Goal: Navigation & Orientation: Find specific page/section

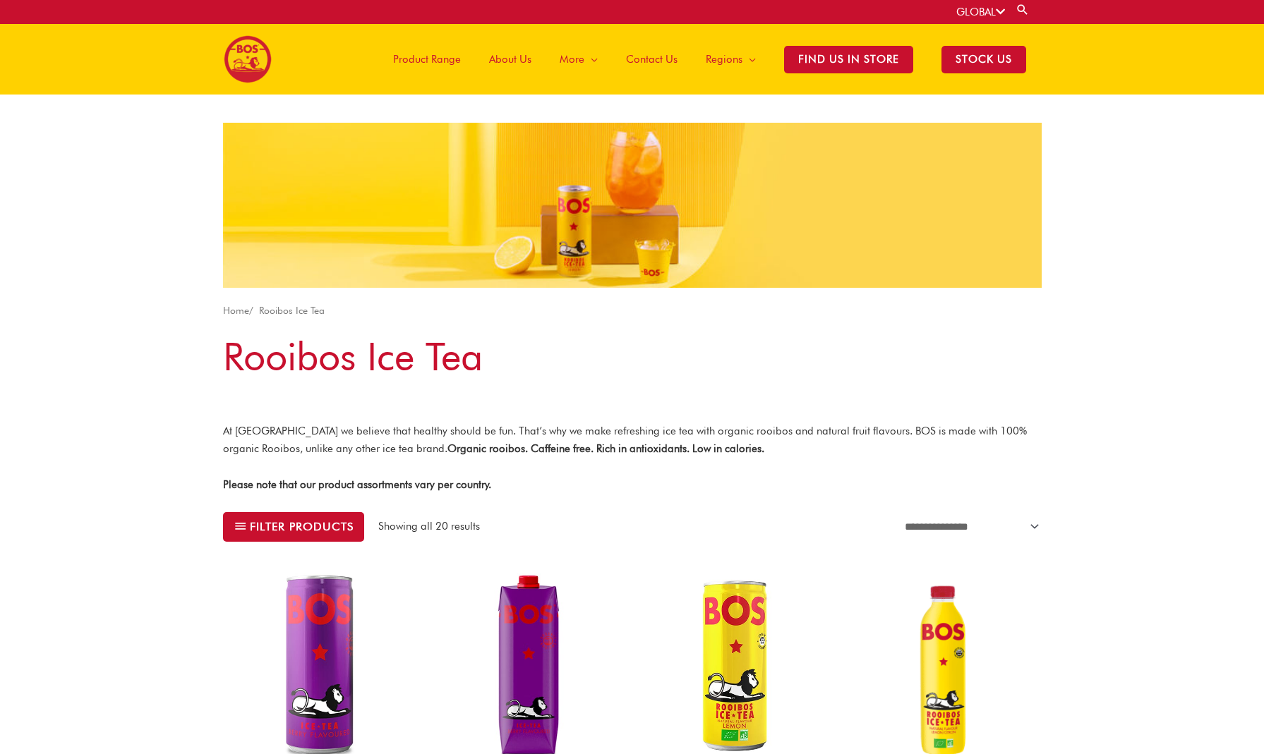
drag, startPoint x: 603, startPoint y: 198, endPoint x: 172, endPoint y: 0, distance: 474.5
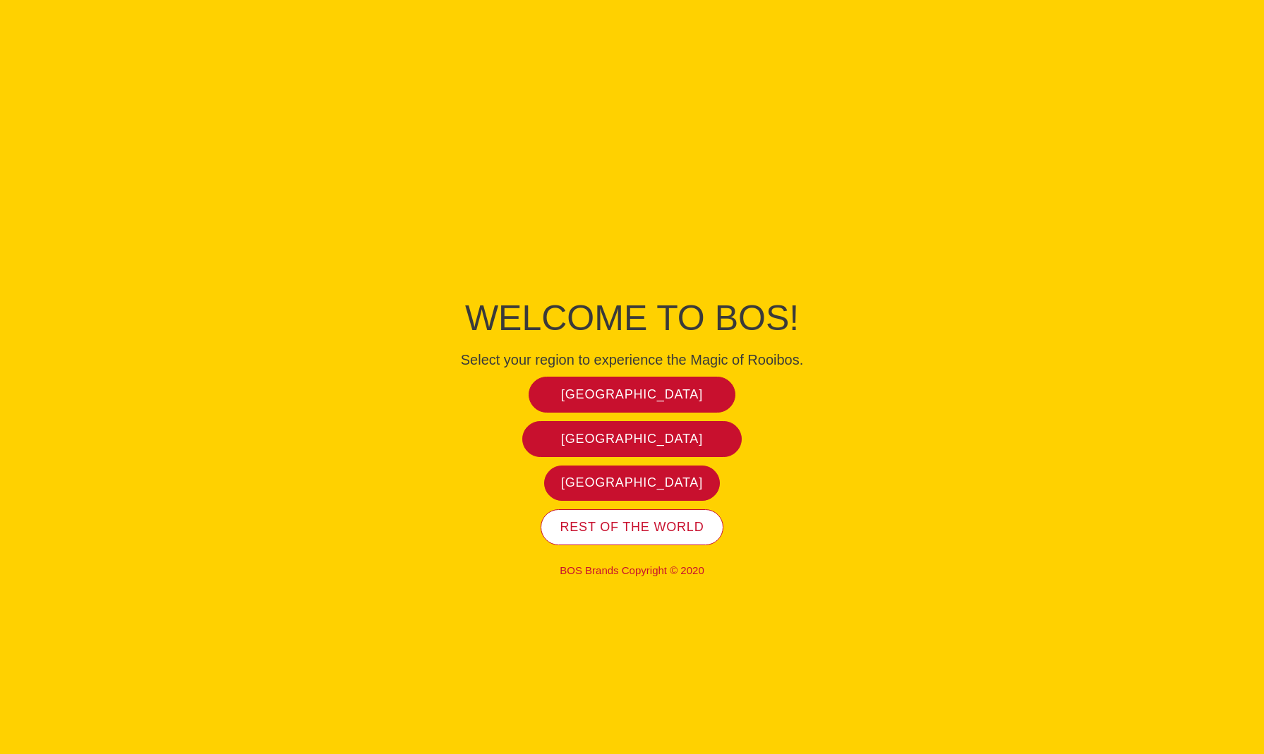
drag, startPoint x: 631, startPoint y: 527, endPoint x: 620, endPoint y: 515, distance: 16.5
click at [628, 525] on span "Rest of the world" at bounding box center [632, 527] width 144 height 16
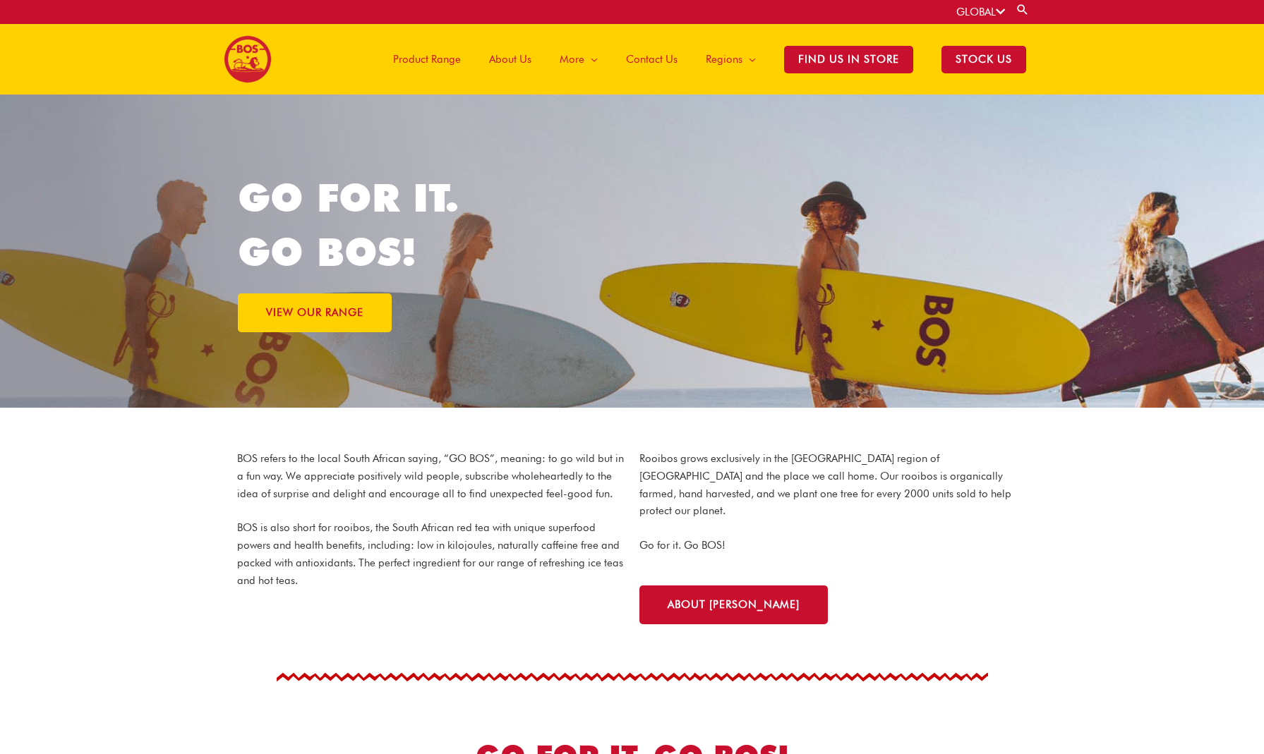
click at [453, 59] on span "Product Range" at bounding box center [427, 59] width 68 height 42
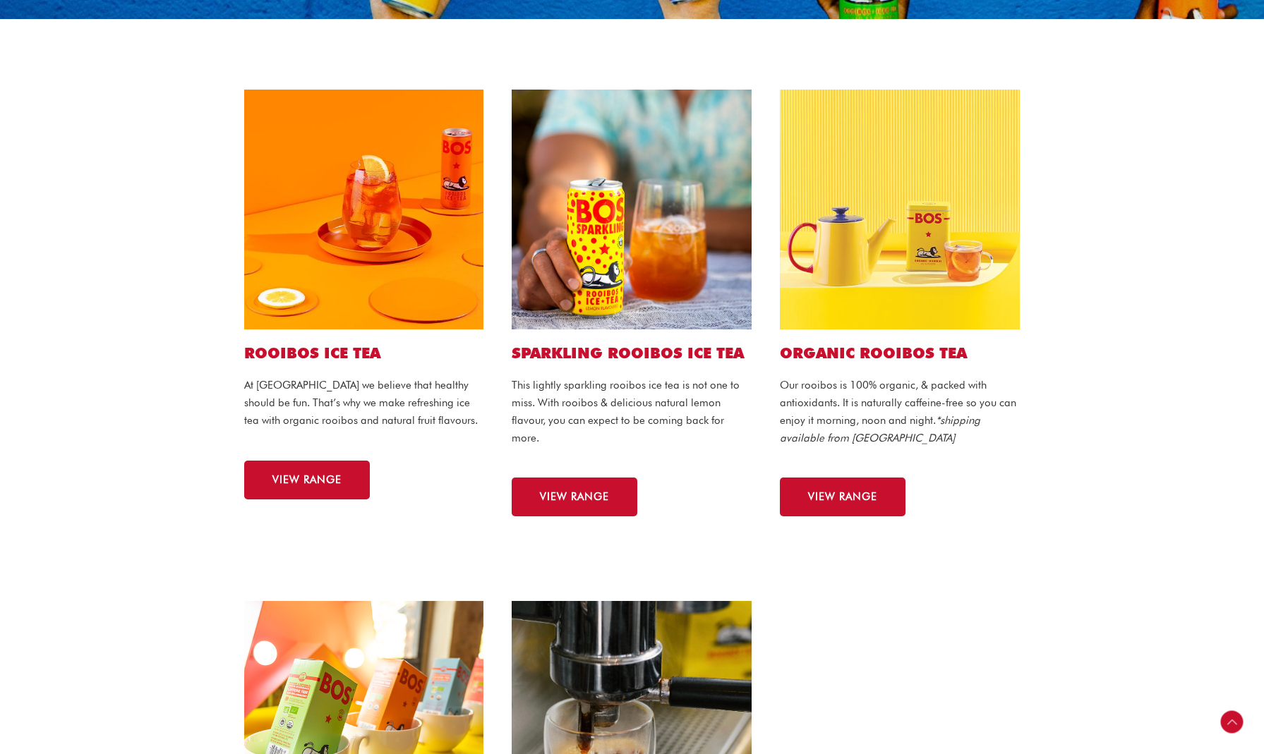
scroll to position [260, 0]
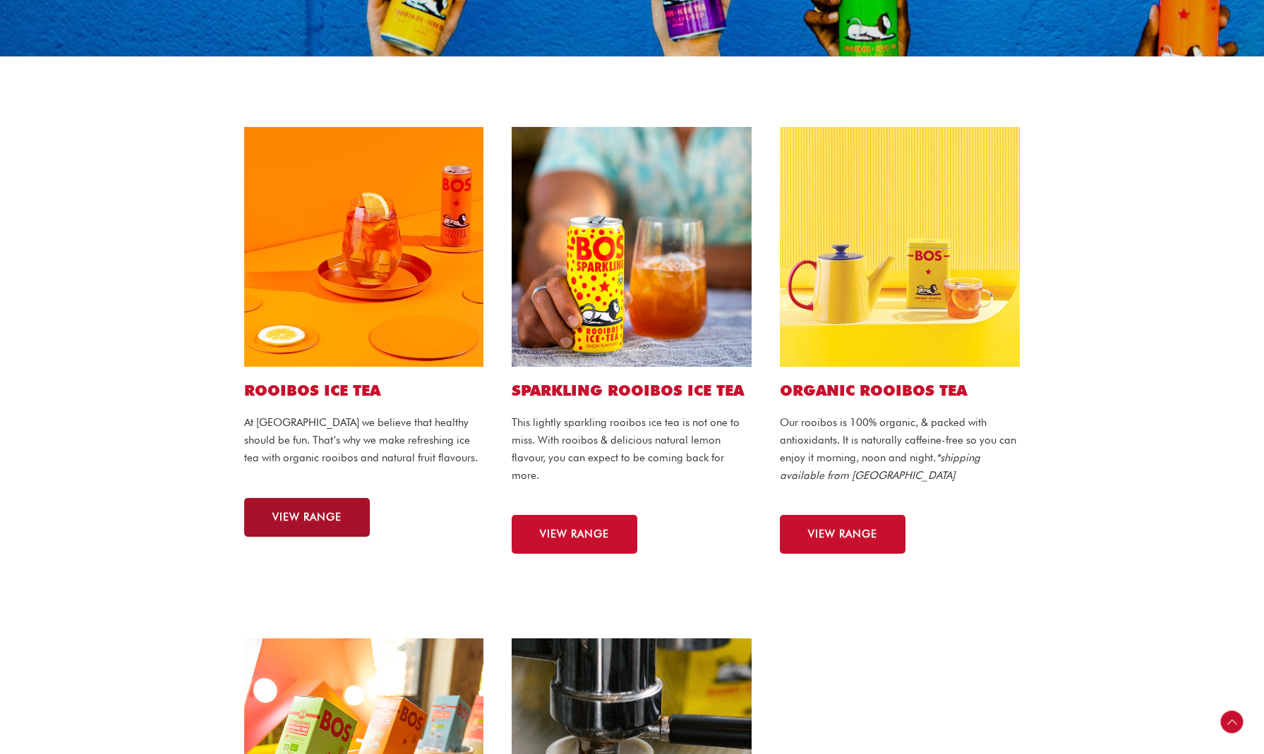
click at [311, 518] on span "VIEW RANGE" at bounding box center [306, 517] width 69 height 11
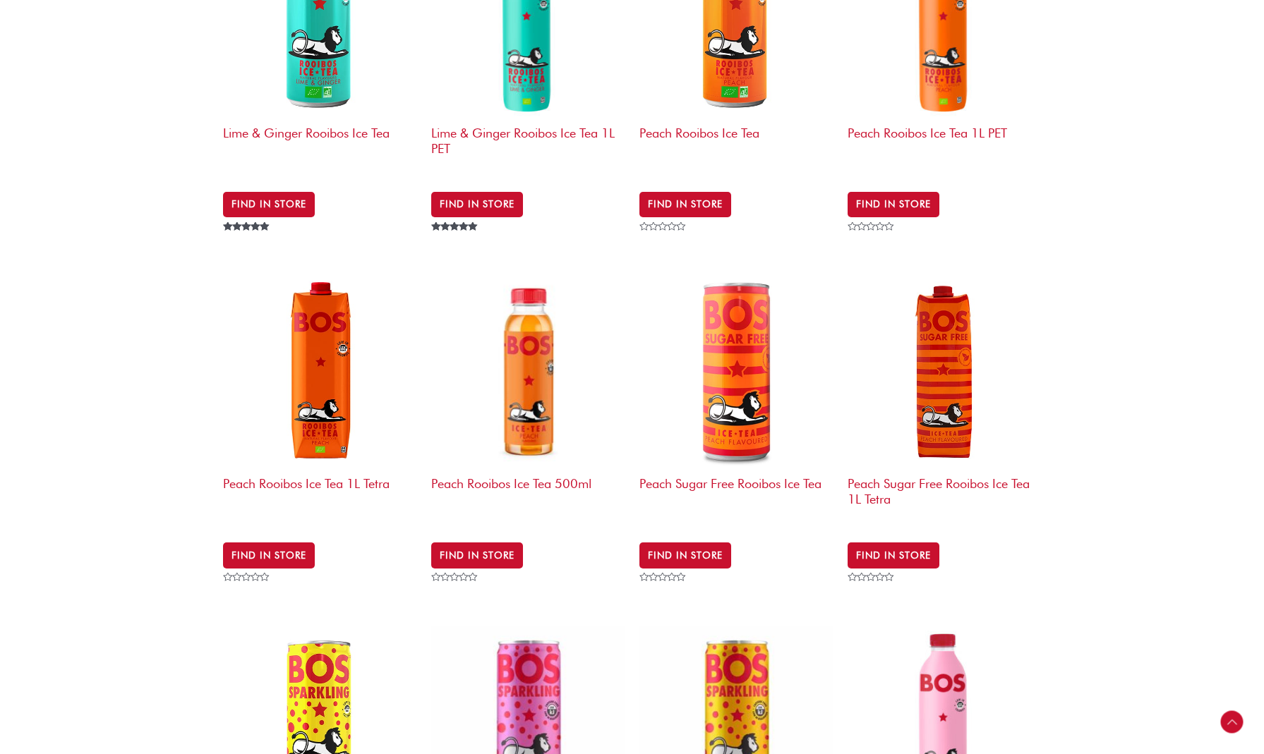
scroll to position [1840, 0]
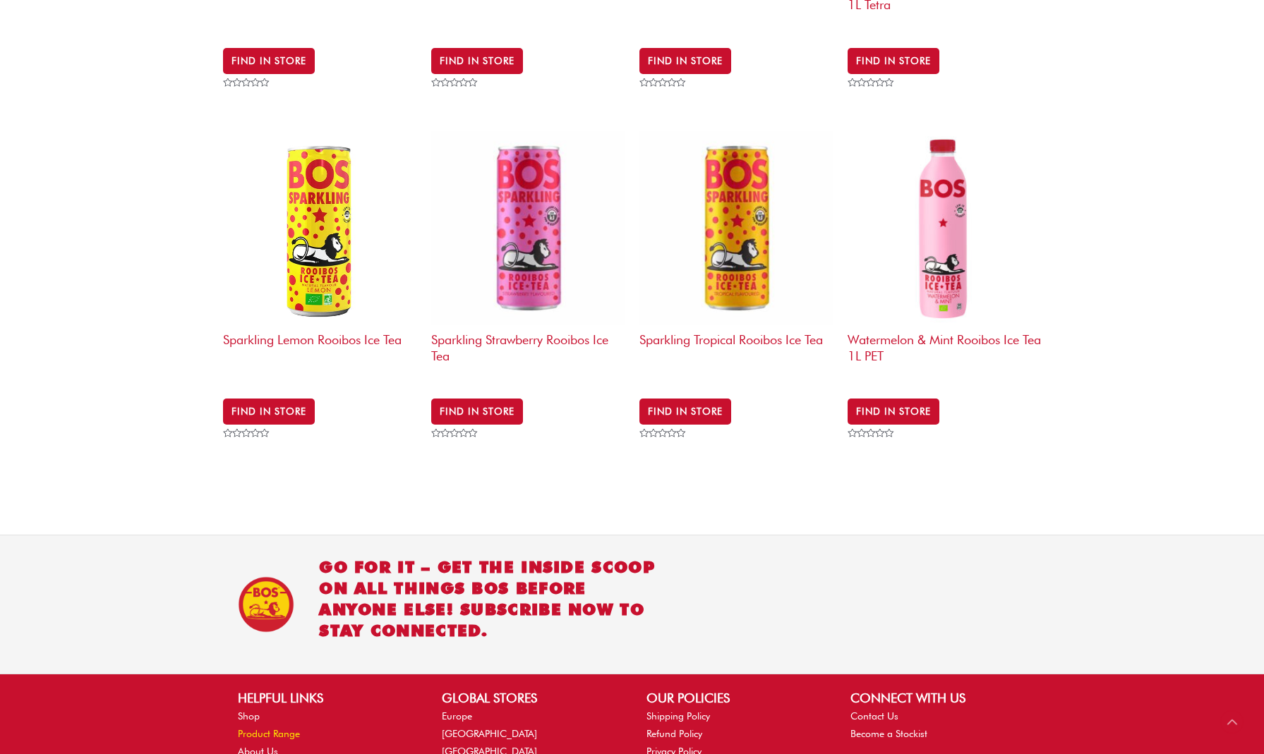
click at [273, 728] on link "Product Range" at bounding box center [269, 733] width 62 height 11
click at [280, 728] on link "Product Range" at bounding box center [269, 733] width 62 height 11
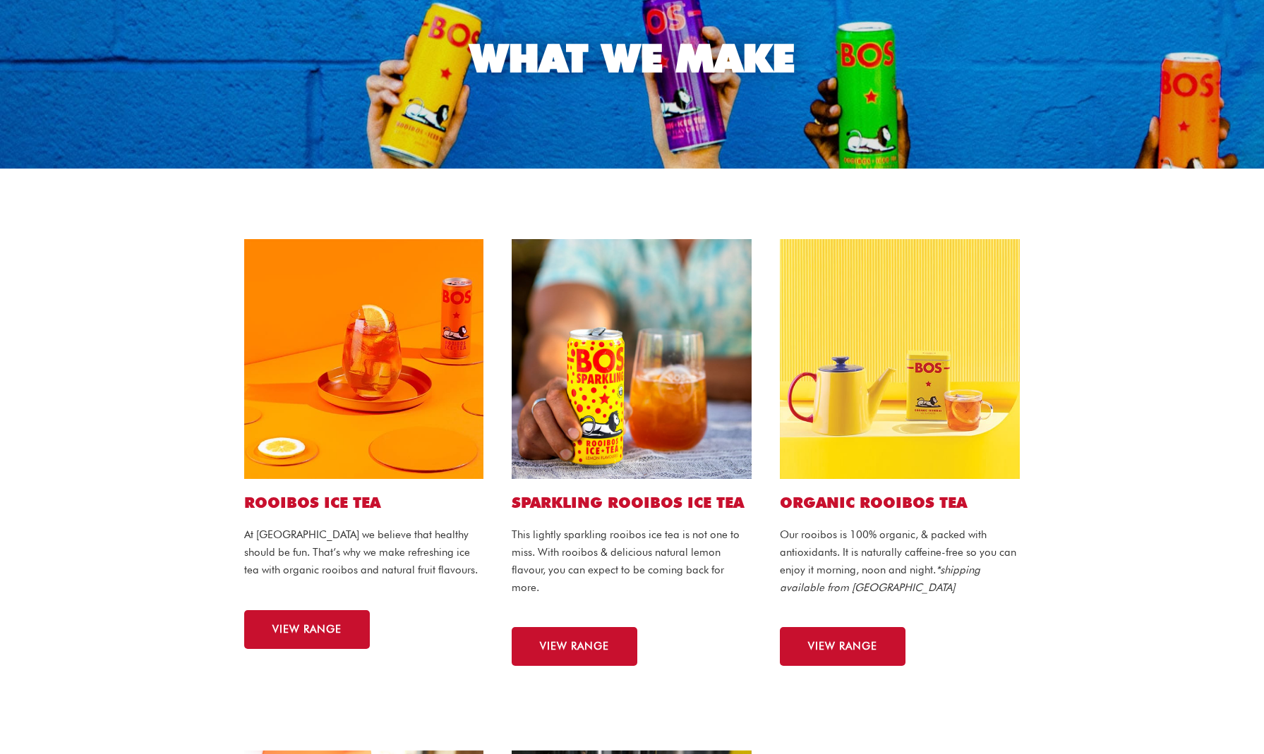
scroll to position [148, 0]
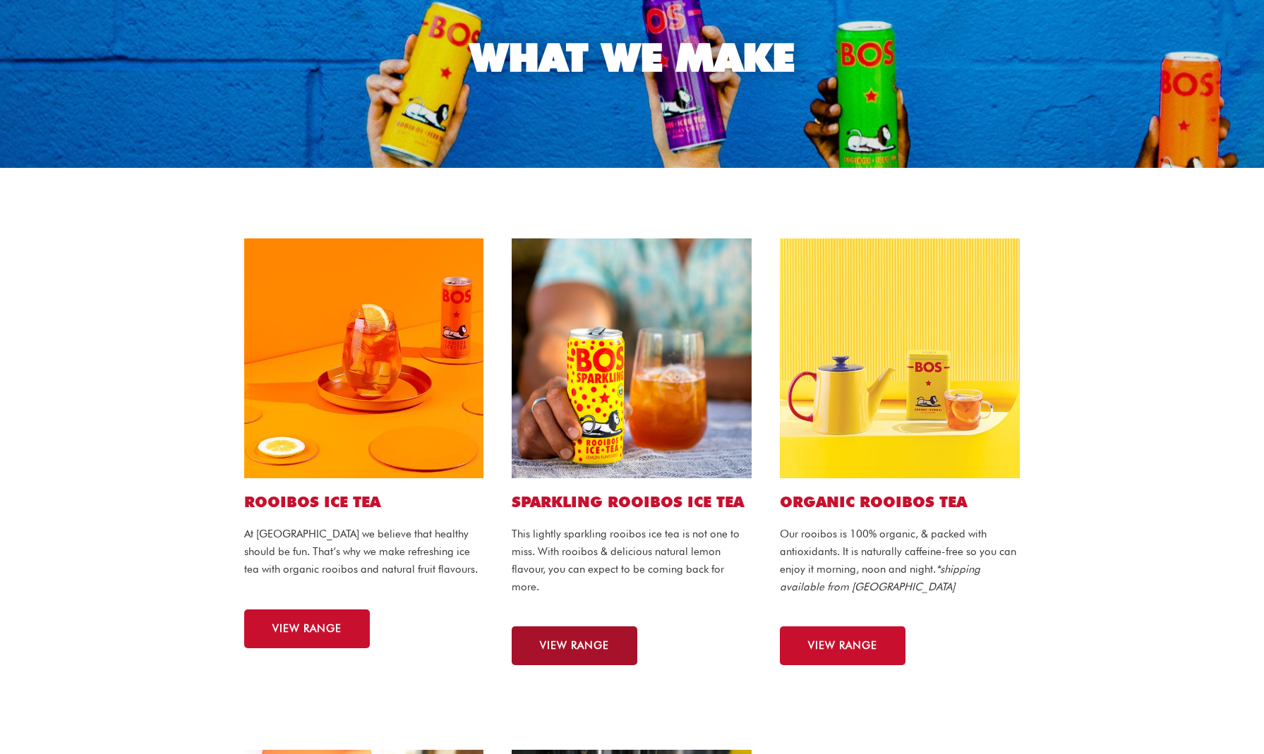
click at [557, 652] on link "VIEW RANGE" at bounding box center [575, 646] width 126 height 39
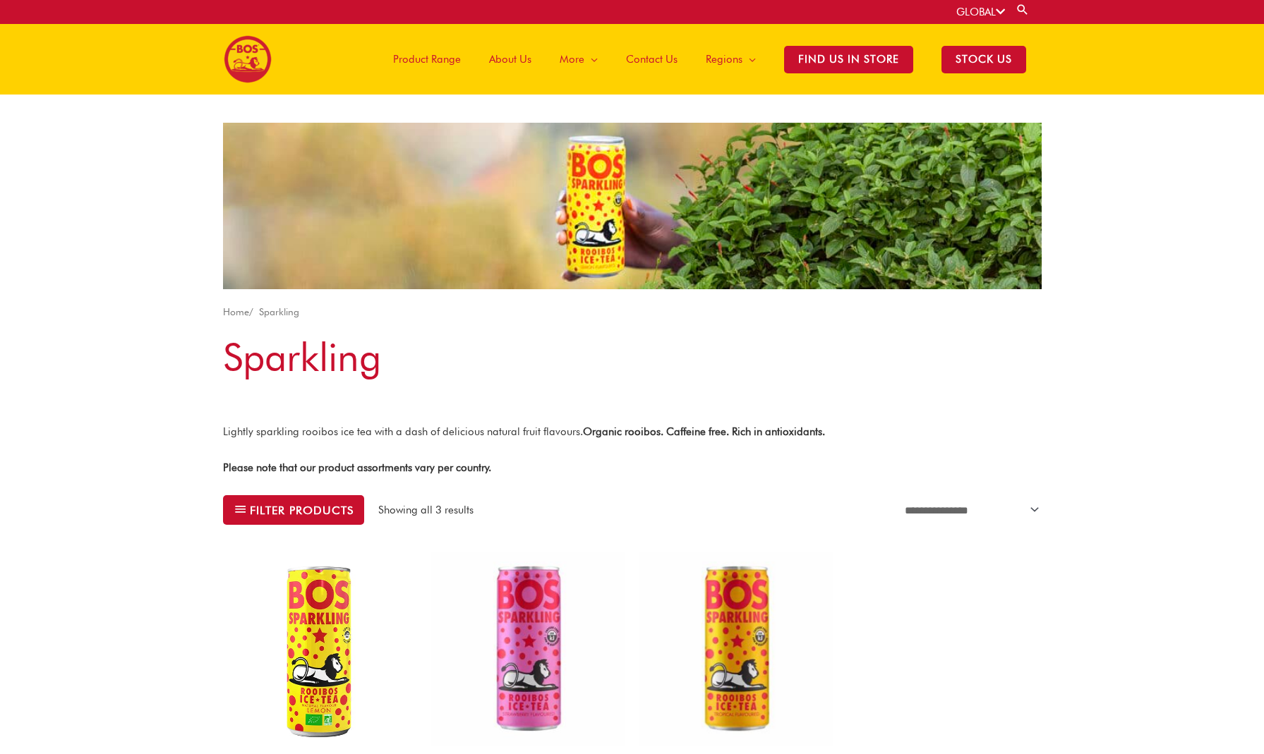
click at [595, 357] on h1 "Sparkling" at bounding box center [632, 357] width 818 height 54
click at [458, 58] on span "Product Range" at bounding box center [427, 59] width 68 height 42
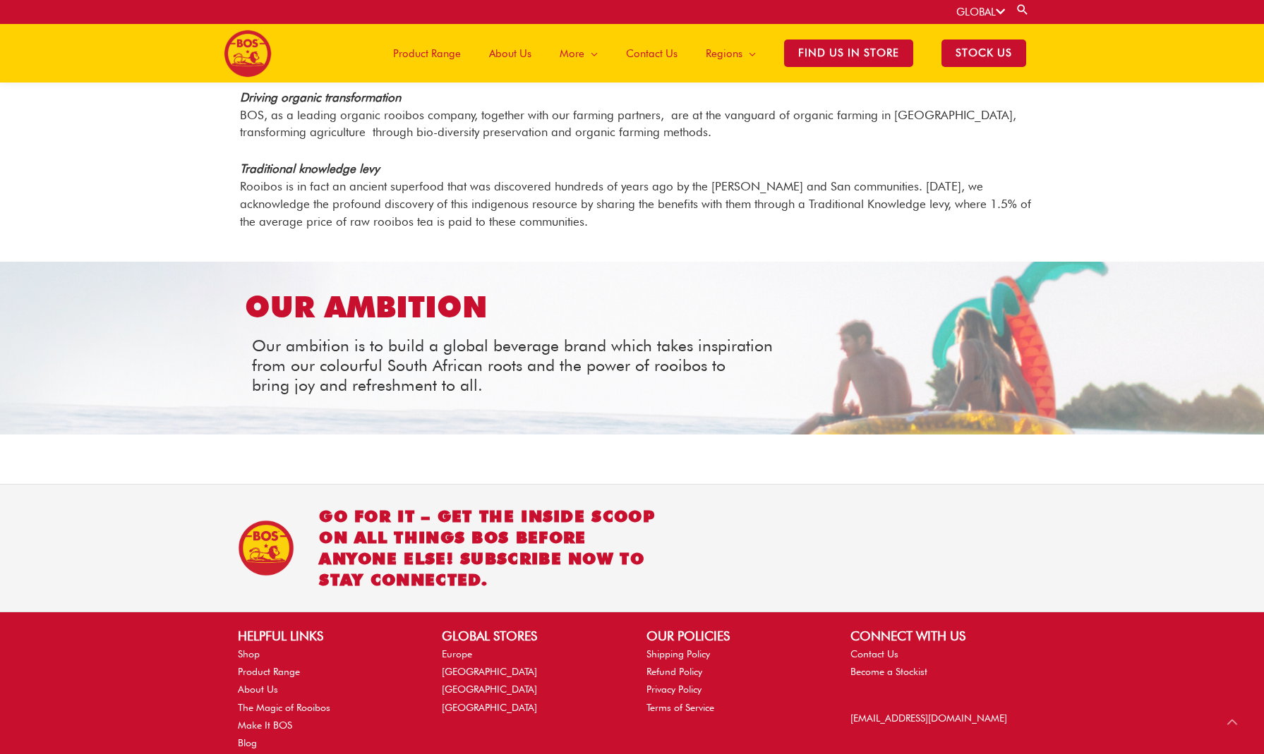
scroll to position [1533, 0]
